Goal: Transaction & Acquisition: Purchase product/service

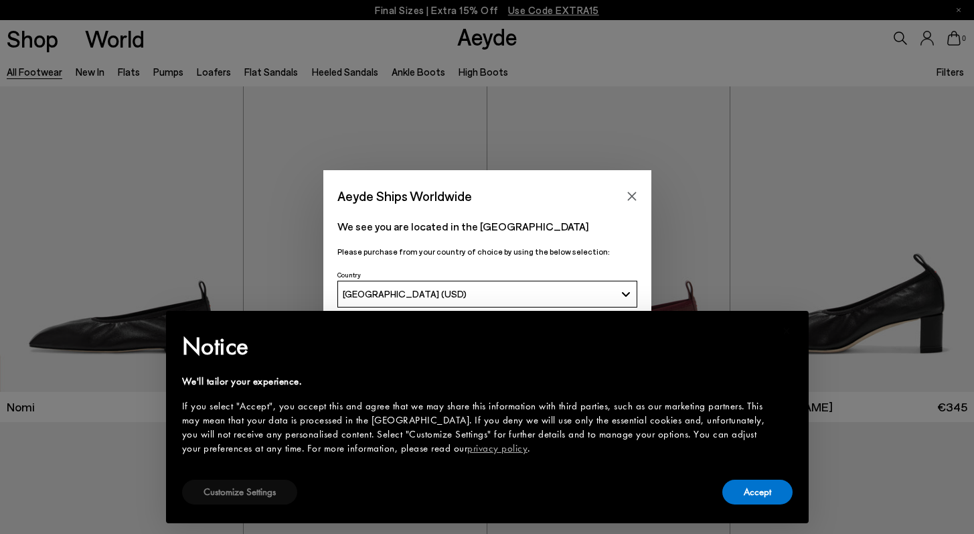
click at [192, 489] on button "Customize Settings" at bounding box center [239, 491] width 115 height 25
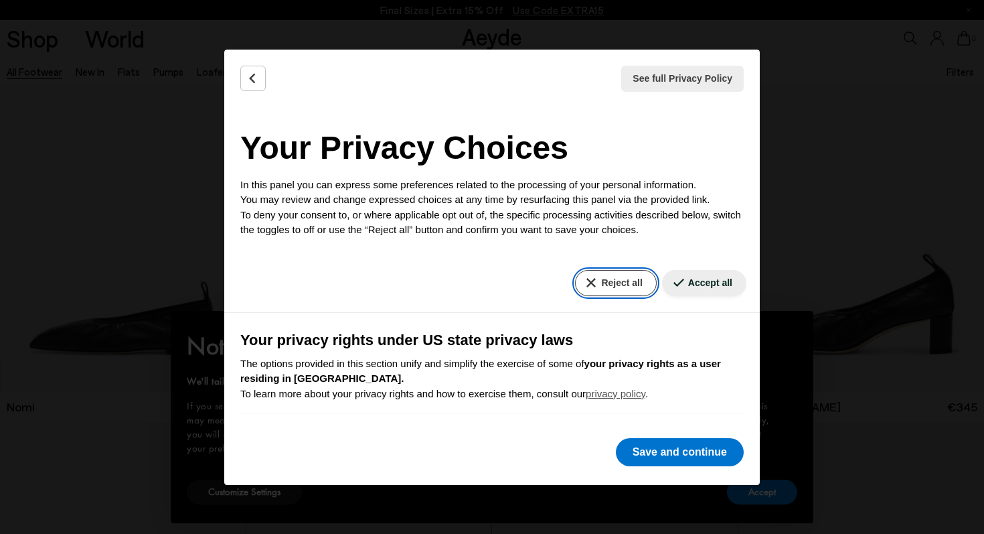
click at [607, 291] on button "Reject all" at bounding box center [615, 283] width 81 height 26
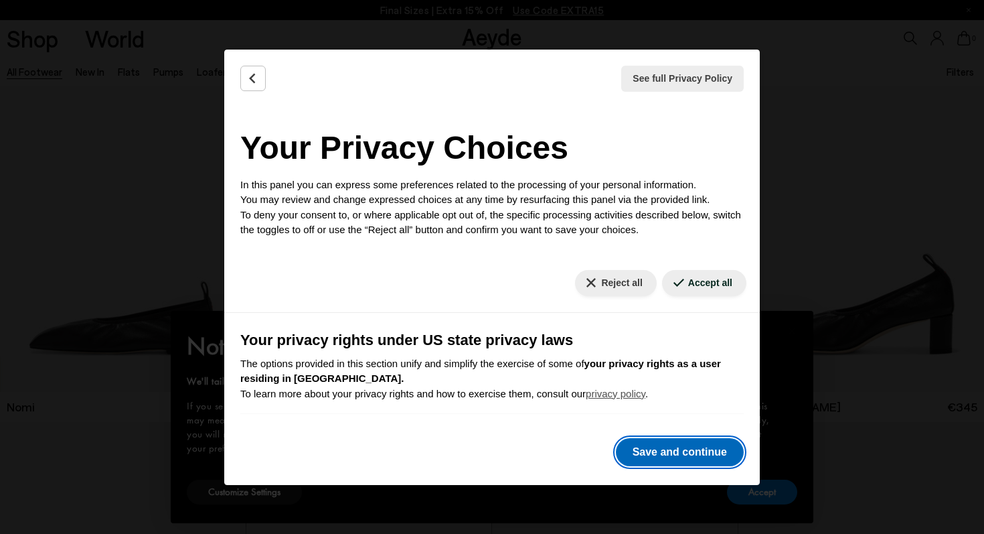
click at [646, 459] on button "Save and continue" at bounding box center [680, 452] width 128 height 28
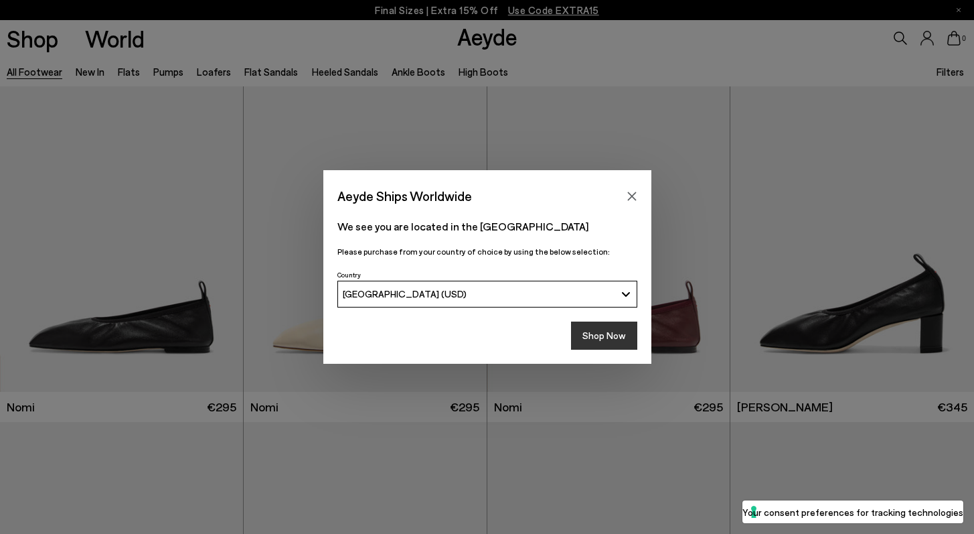
click at [598, 341] on button "Shop Now" at bounding box center [604, 335] width 66 height 28
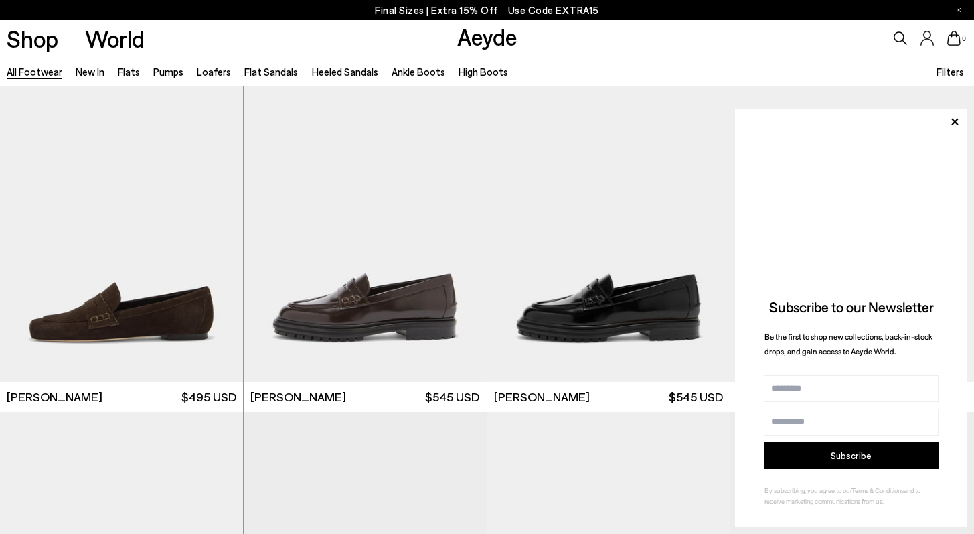
scroll to position [1353, 0]
